Goal: Task Accomplishment & Management: Use online tool/utility

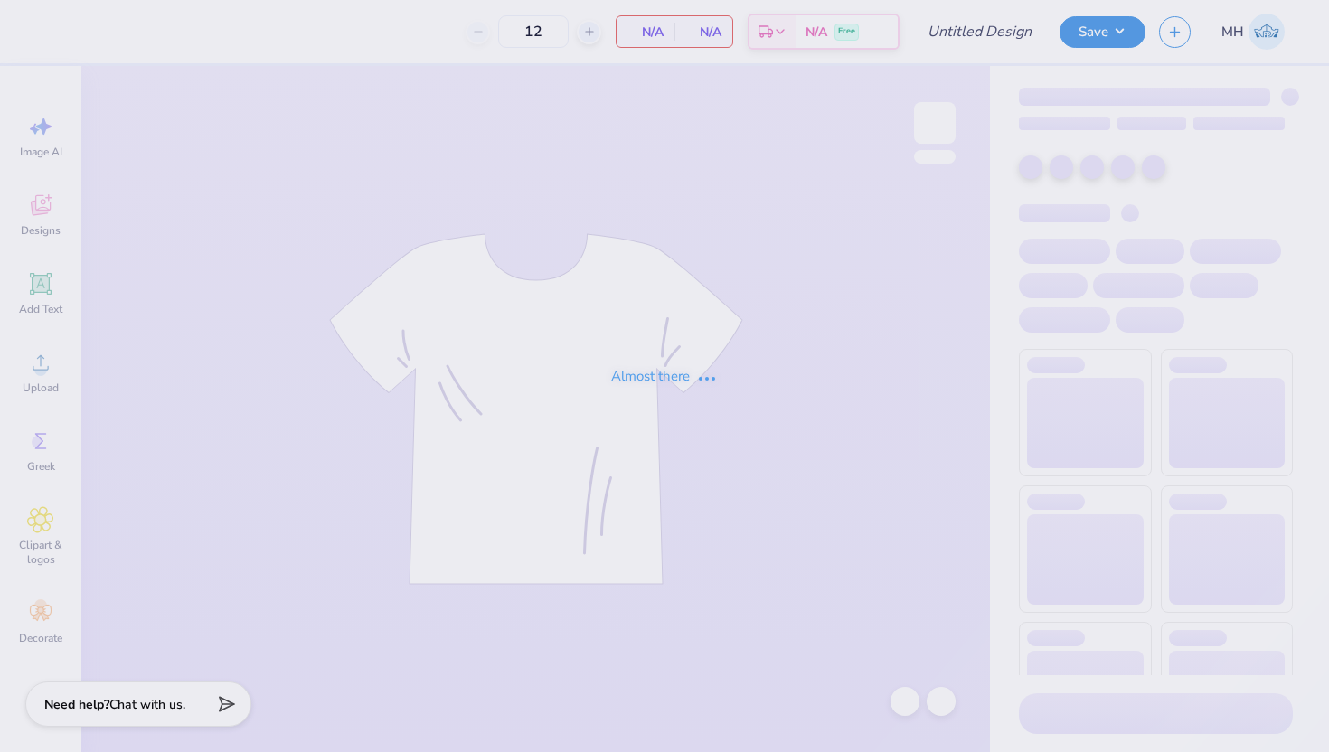
type input "Delta Gamma General Merch Order 2025 Fall"
type input "50"
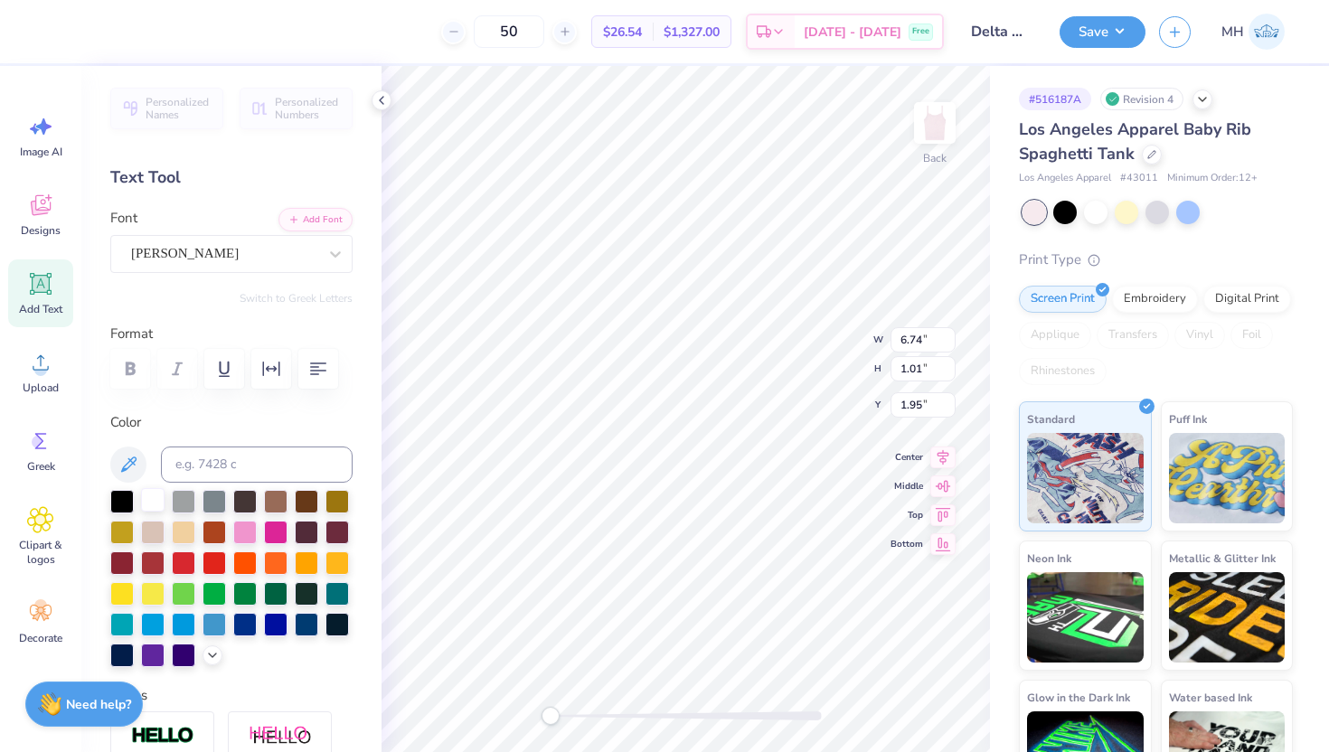
click at [153, 499] on div at bounding box center [153, 500] width 24 height 24
click at [130, 496] on div at bounding box center [122, 500] width 24 height 24
click at [152, 498] on div at bounding box center [153, 500] width 24 height 24
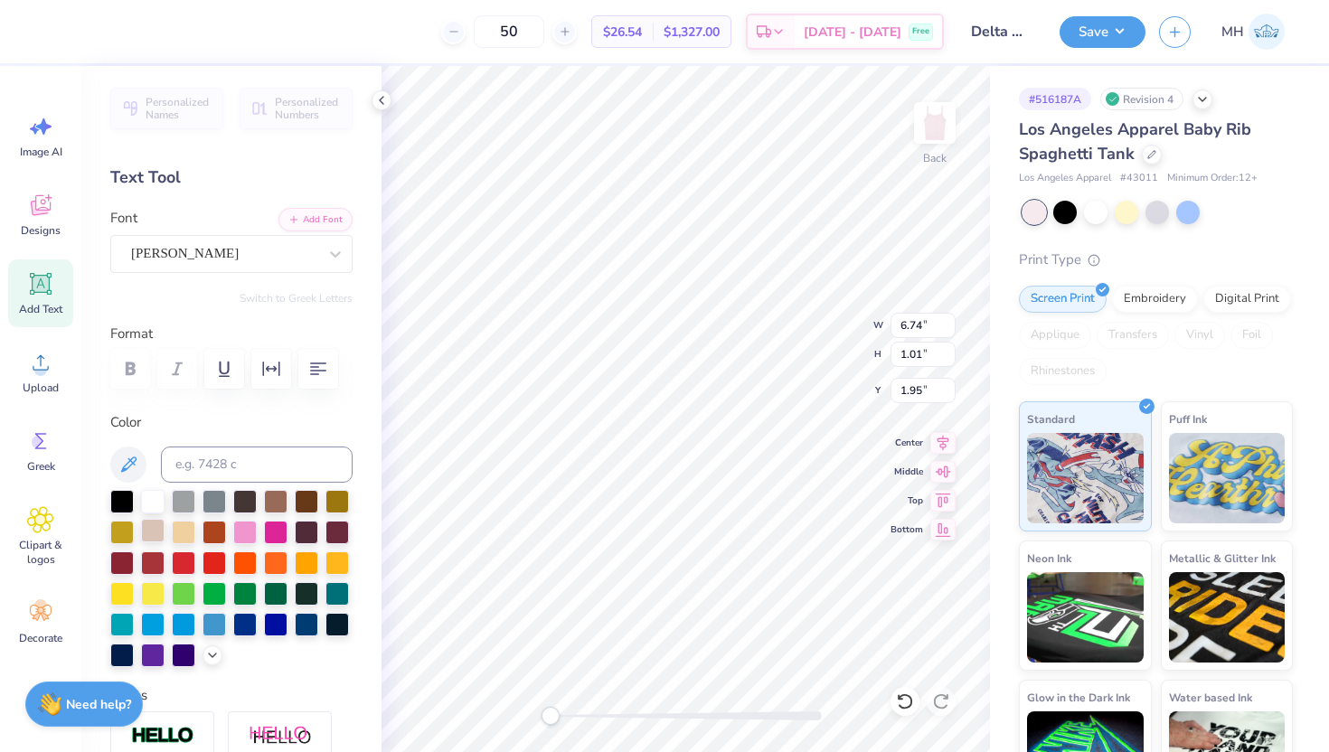
click at [162, 527] on div at bounding box center [153, 531] width 24 height 24
click at [179, 529] on div at bounding box center [184, 531] width 24 height 24
click at [148, 499] on div at bounding box center [153, 500] width 24 height 24
type input "2.51"
type input "0.47"
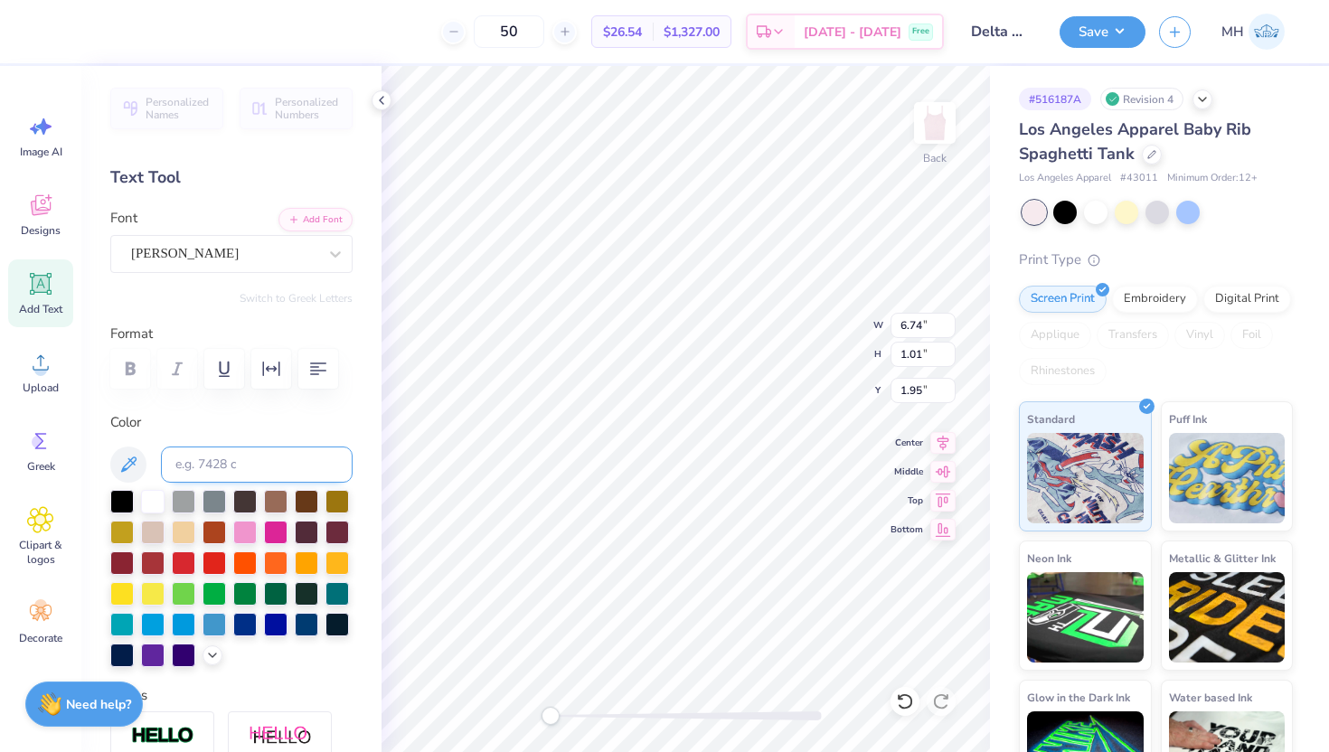
type input "3.23"
click at [160, 496] on div at bounding box center [153, 500] width 24 height 24
click at [121, 468] on icon at bounding box center [129, 465] width 22 height 22
click at [206, 657] on icon at bounding box center [212, 653] width 14 height 14
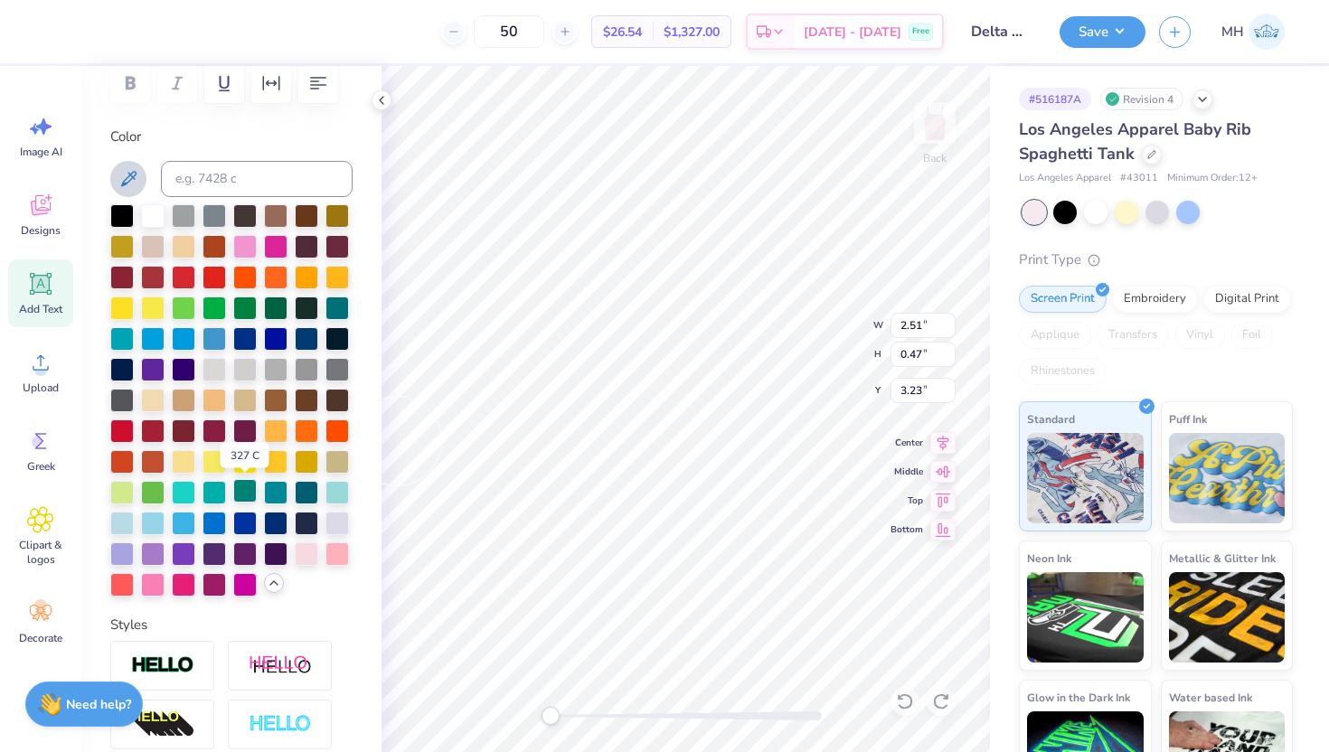
scroll to position [284, 0]
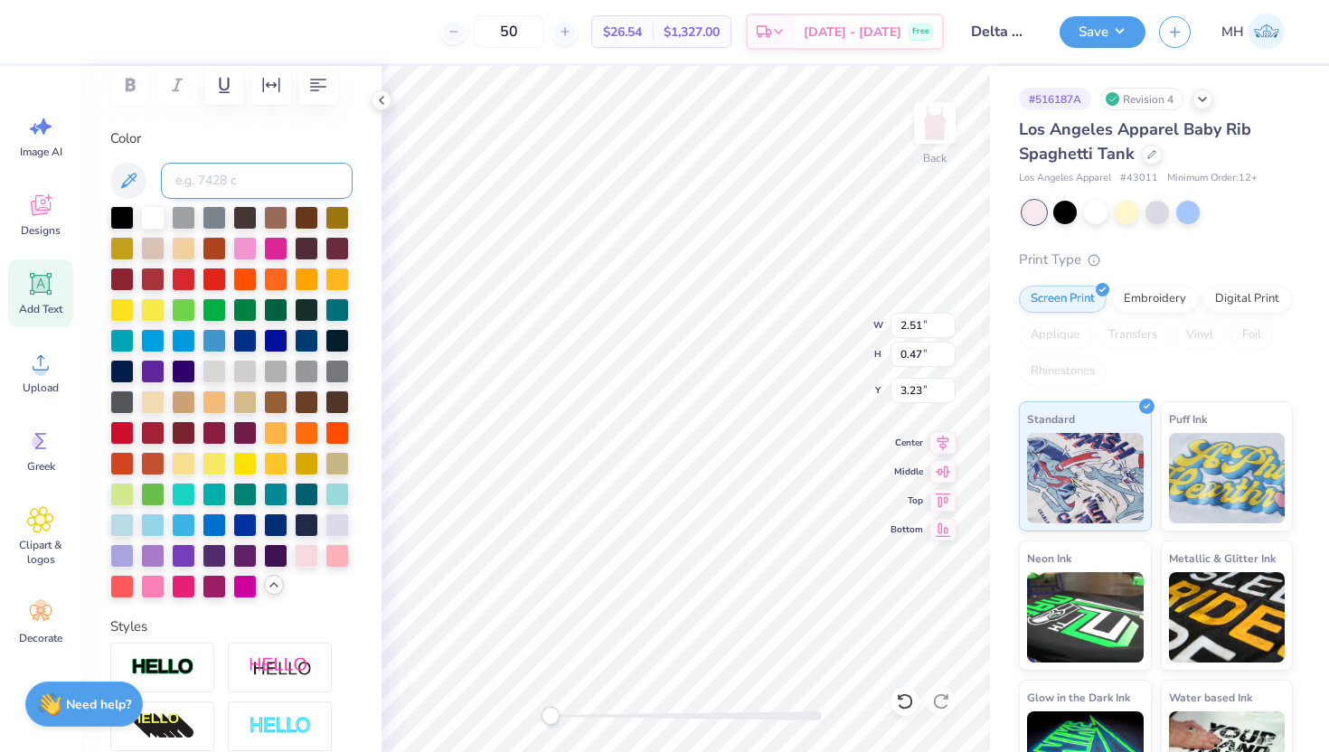
click at [328, 172] on input at bounding box center [257, 181] width 192 height 36
click at [322, 137] on label "Color" at bounding box center [231, 138] width 242 height 21
click at [1133, 214] on div at bounding box center [1126, 211] width 24 height 24
click at [1133, 209] on div at bounding box center [1126, 211] width 24 height 24
click at [1190, 215] on div at bounding box center [1188, 211] width 24 height 24
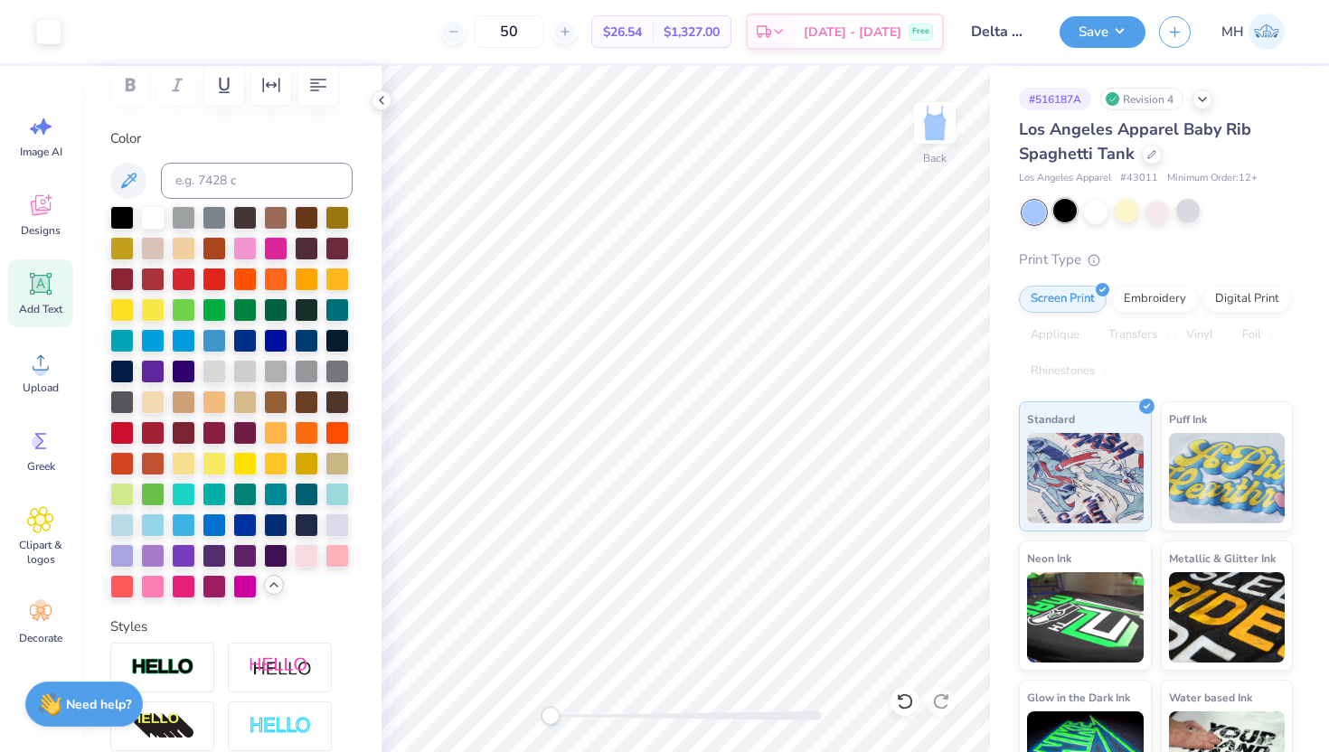
click at [1066, 206] on div at bounding box center [1065, 211] width 24 height 24
click at [1126, 217] on div at bounding box center [1126, 211] width 24 height 24
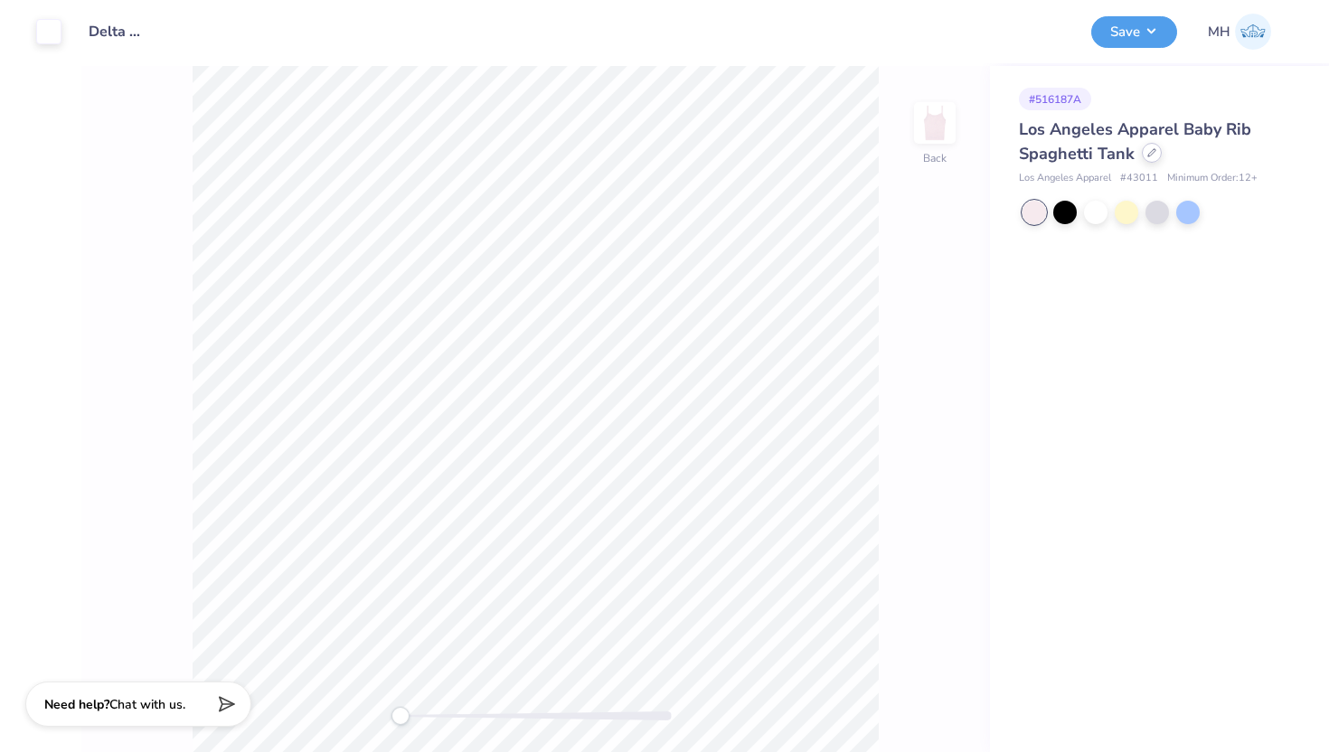
click at [1149, 160] on div at bounding box center [1152, 153] width 20 height 20
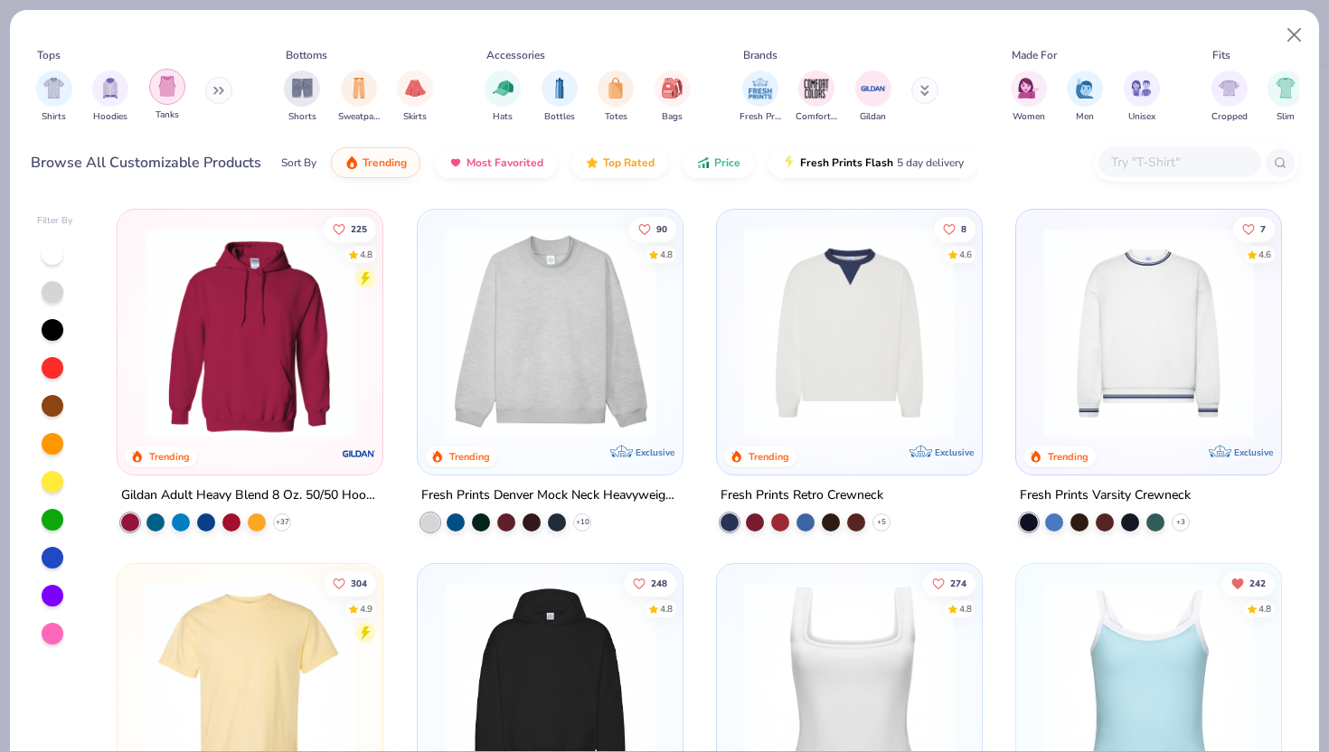
click at [159, 87] on img "filter for Tanks" at bounding box center [167, 86] width 20 height 21
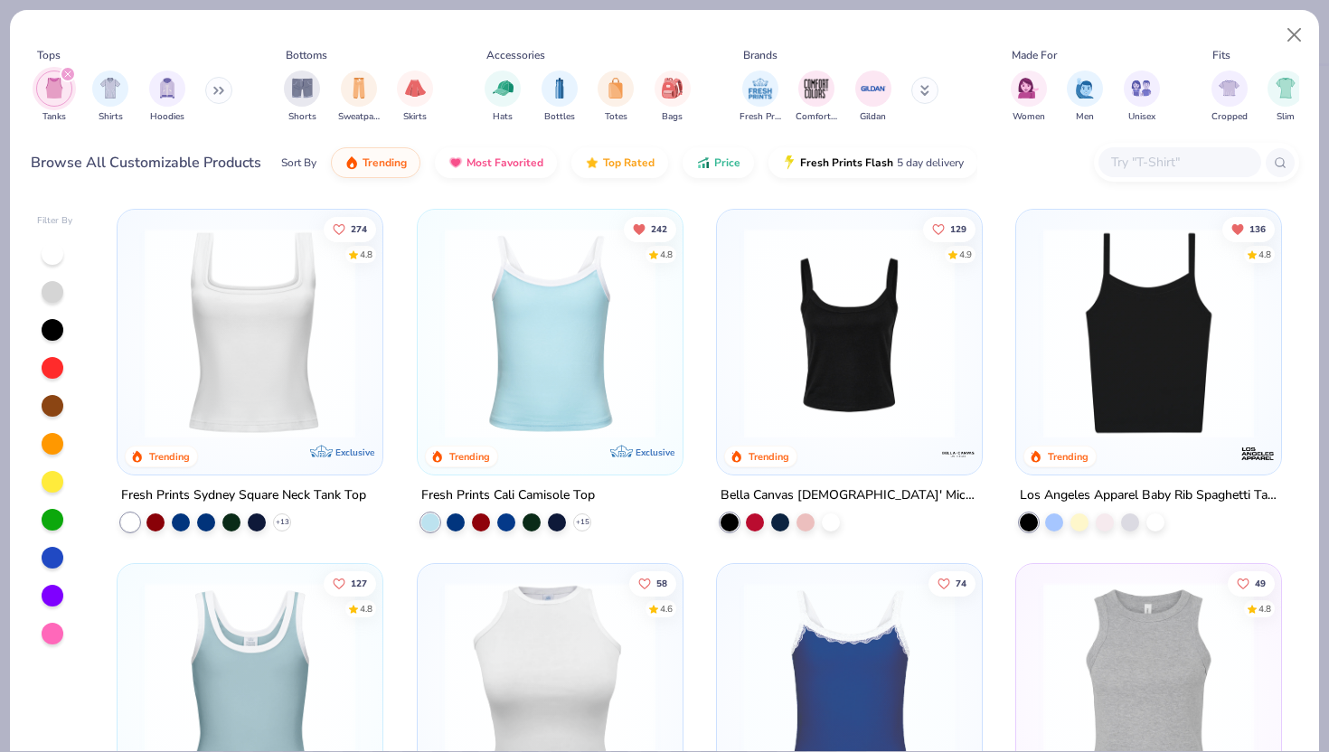
click at [52, 630] on div at bounding box center [53, 634] width 22 height 22
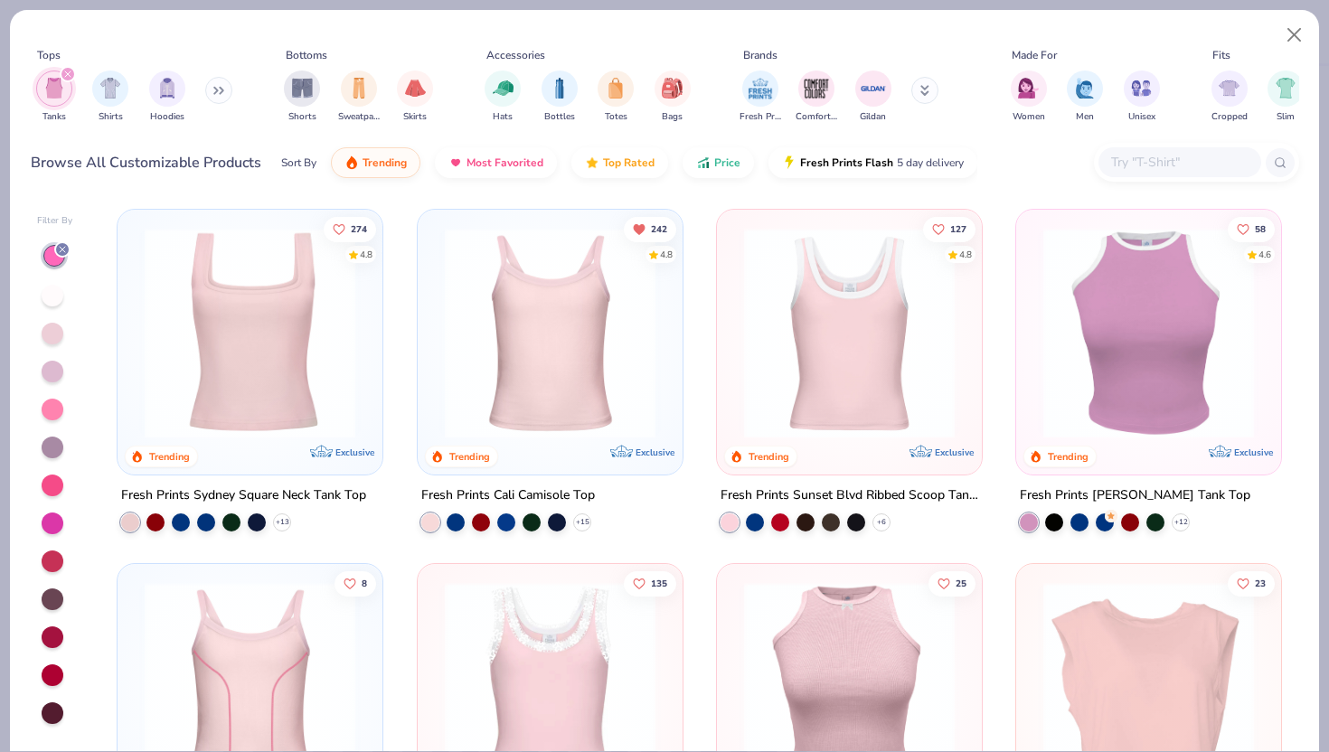
click at [514, 492] on div "Fresh Prints Cali Camisole Top" at bounding box center [508, 495] width 174 height 23
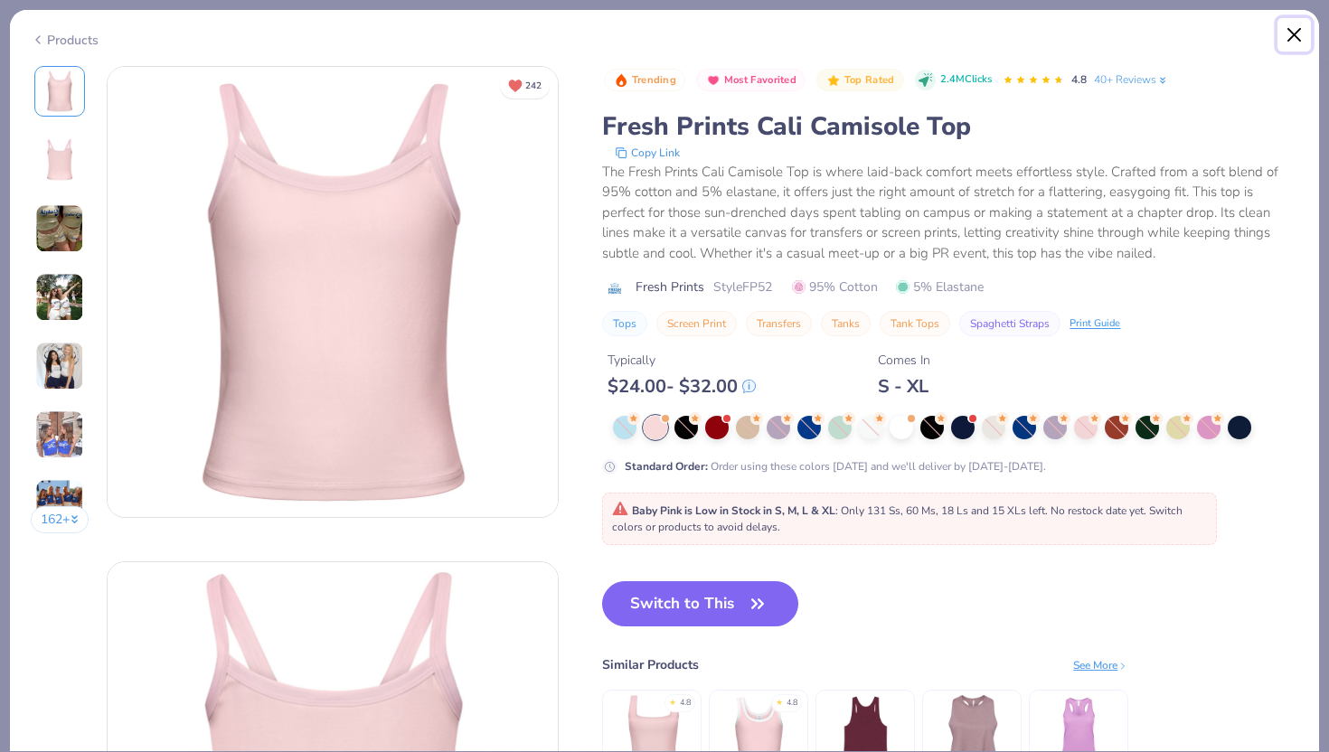
click at [1292, 32] on button "Close" at bounding box center [1294, 35] width 34 height 34
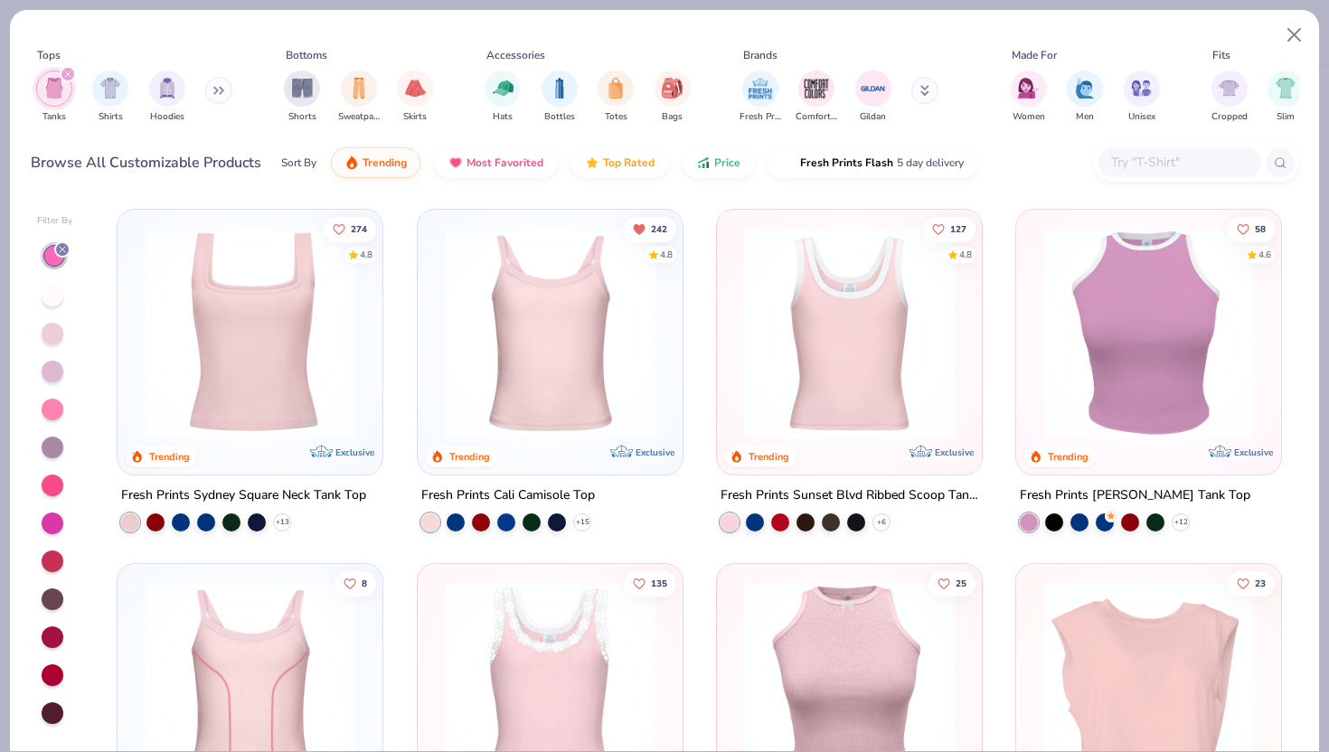
click at [541, 490] on div "Fresh Prints Cali Camisole Top" at bounding box center [508, 495] width 174 height 23
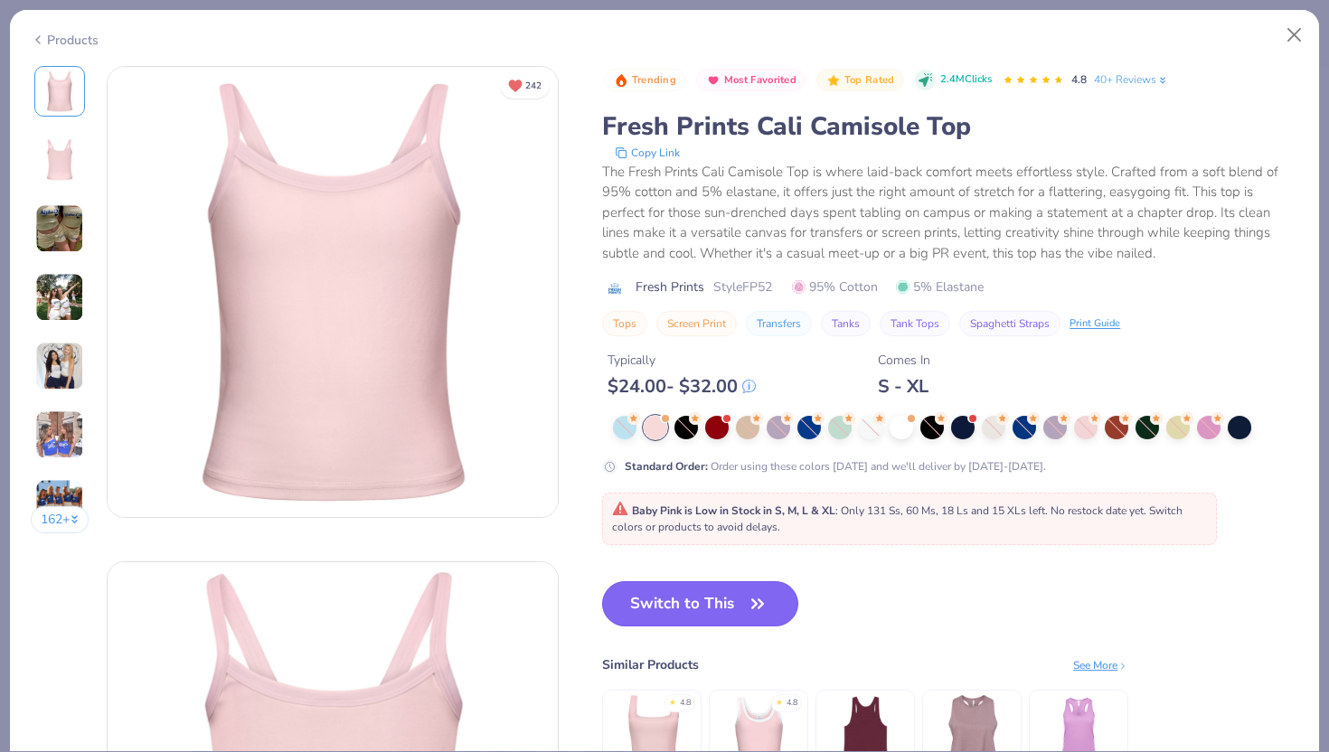
click at [666, 597] on button "Switch to This" at bounding box center [700, 603] width 196 height 45
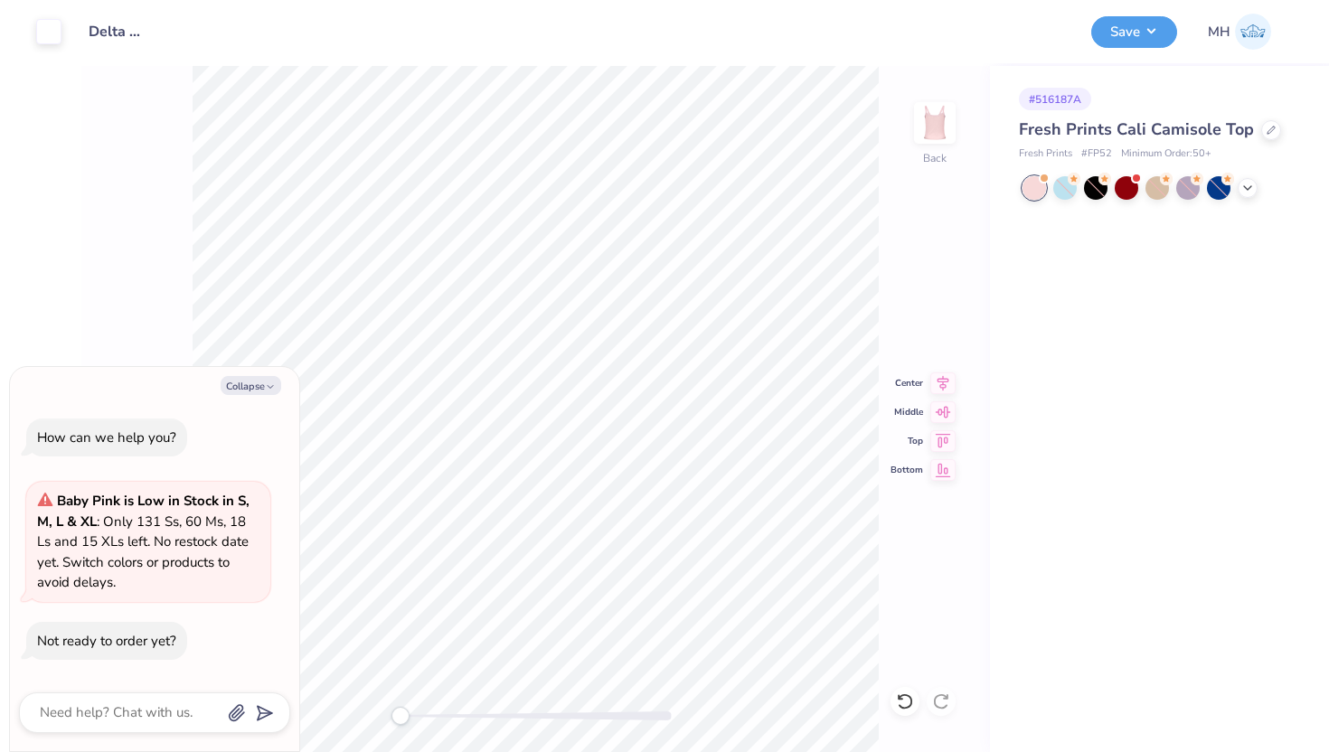
type textarea "x"
